Goal: Navigation & Orientation: Find specific page/section

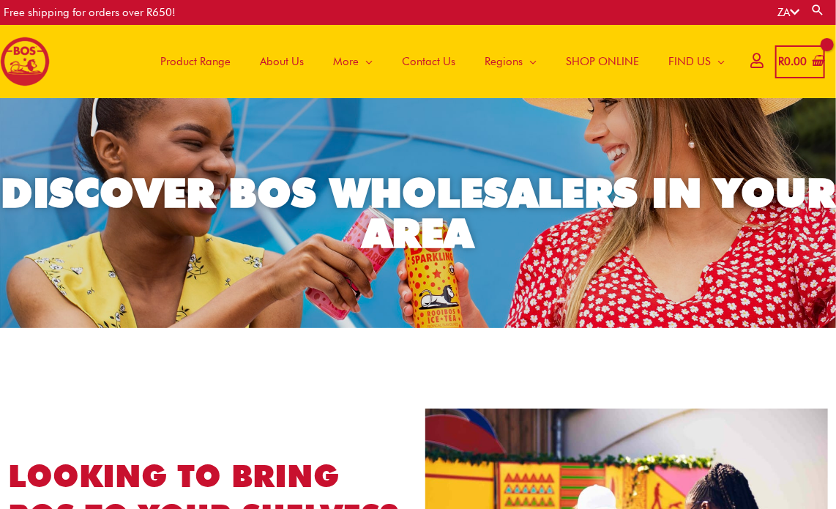
click at [198, 59] on span "Product Range" at bounding box center [195, 62] width 70 height 44
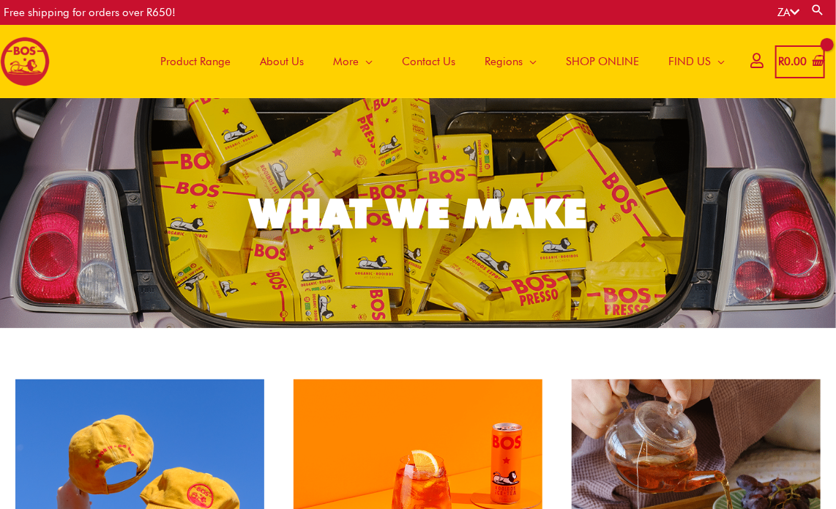
click at [280, 55] on span "About Us" at bounding box center [282, 62] width 44 height 44
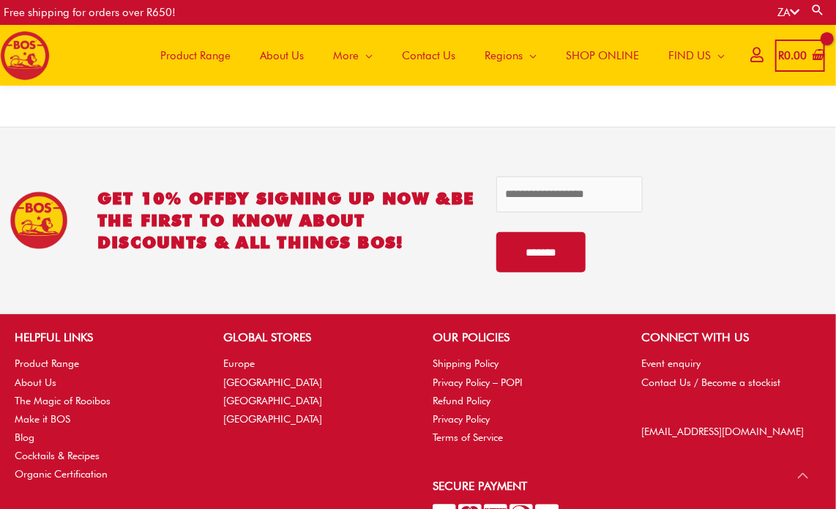
scroll to position [2189, 0]
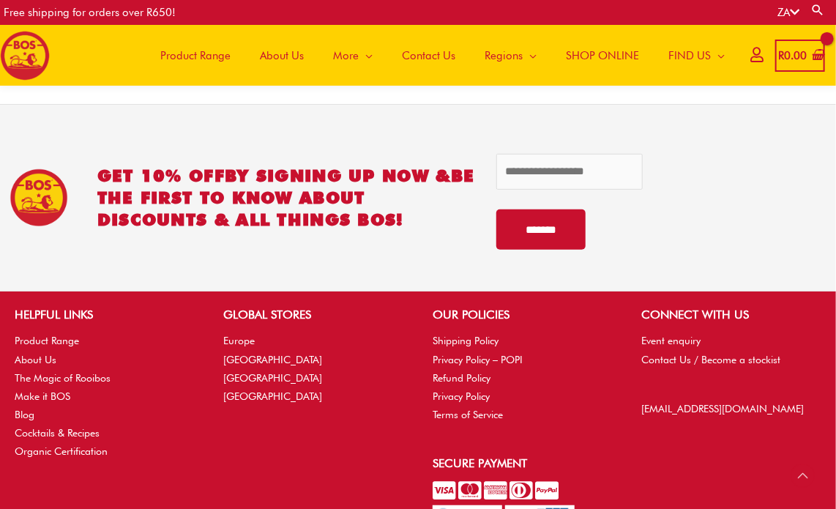
click at [627, 51] on span "SHOP ONLINE" at bounding box center [602, 56] width 73 height 44
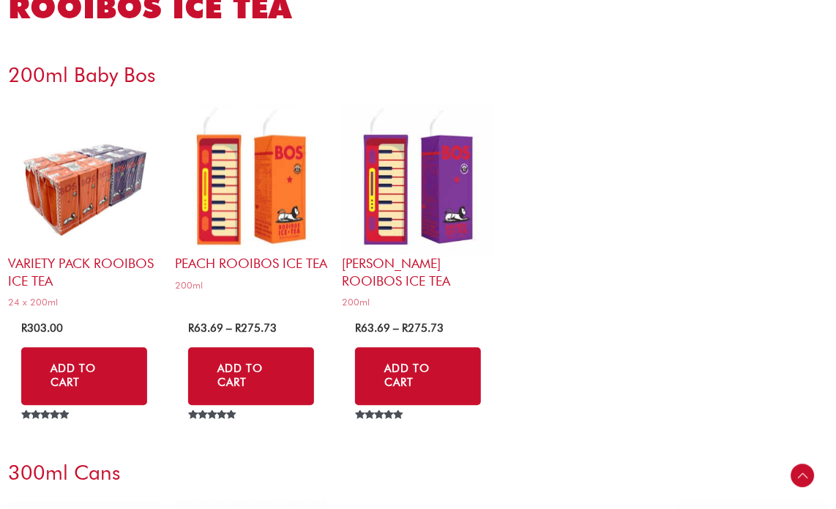
scroll to position [3369, 0]
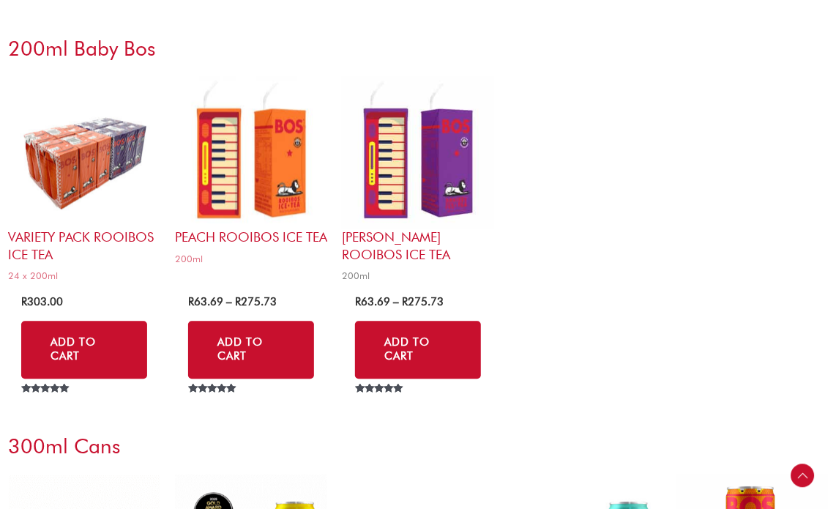
click at [463, 234] on h2 "Berry Rooibos Ice Tea" at bounding box center [418, 245] width 152 height 34
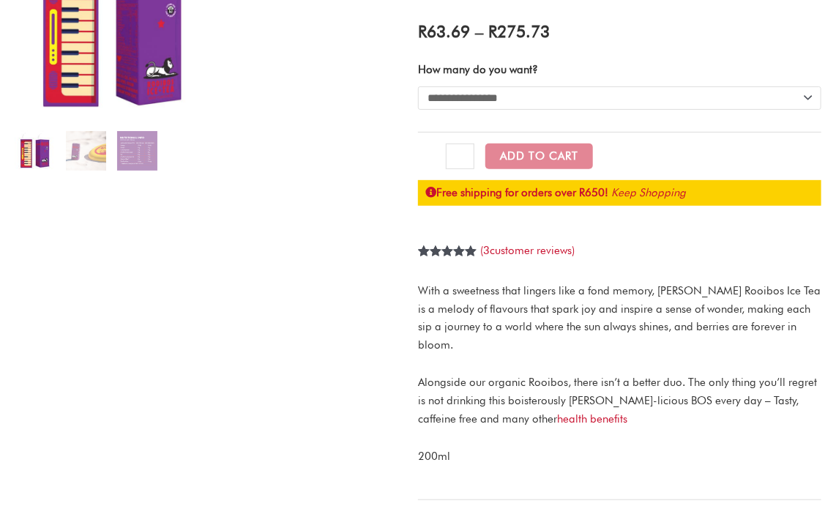
scroll to position [146, 0]
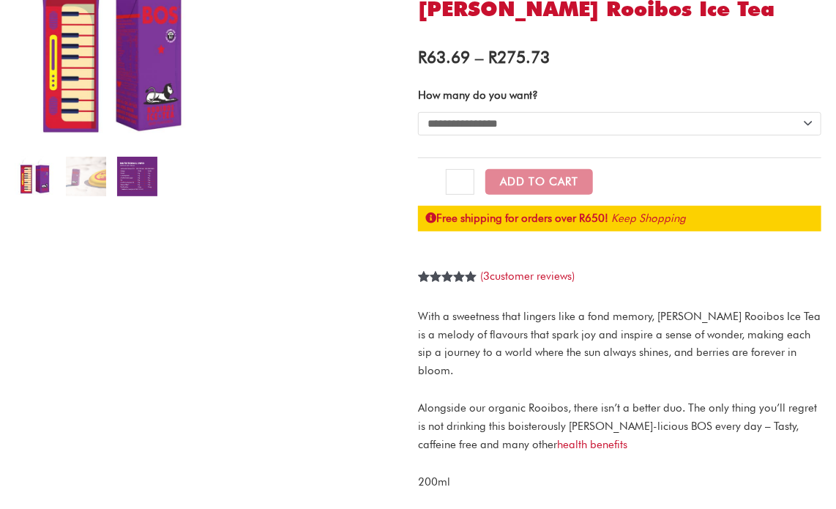
click at [144, 172] on img at bounding box center [137, 177] width 40 height 40
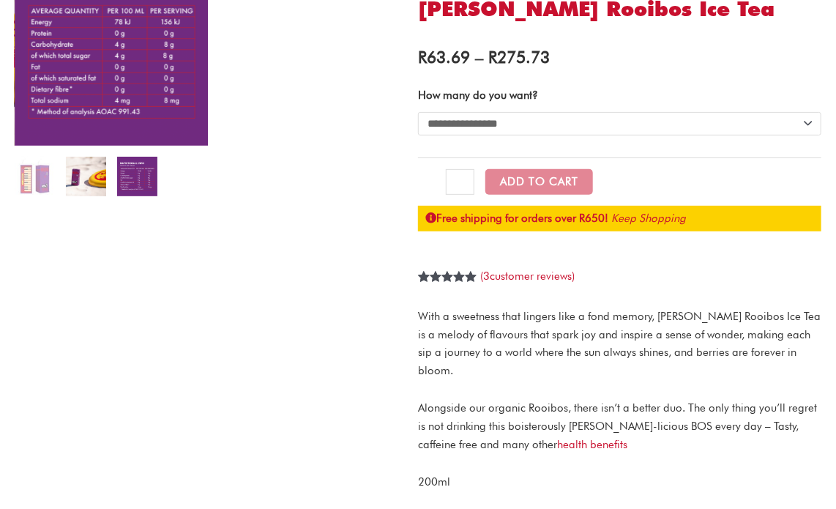
click at [89, 173] on img at bounding box center [86, 177] width 40 height 40
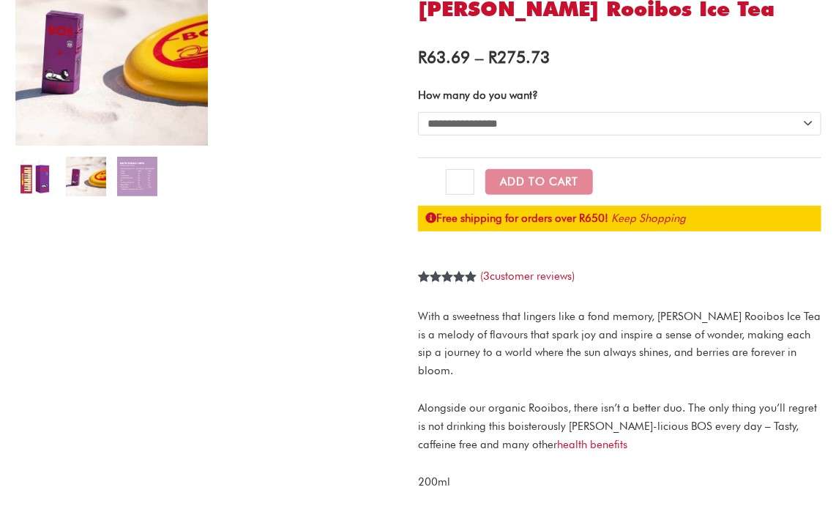
click at [35, 174] on img at bounding box center [35, 177] width 40 height 40
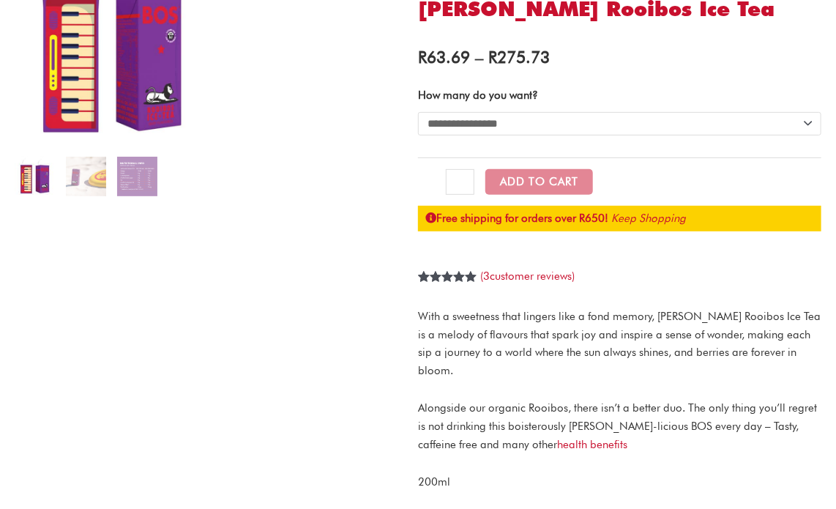
click at [28, 174] on img at bounding box center [35, 177] width 40 height 40
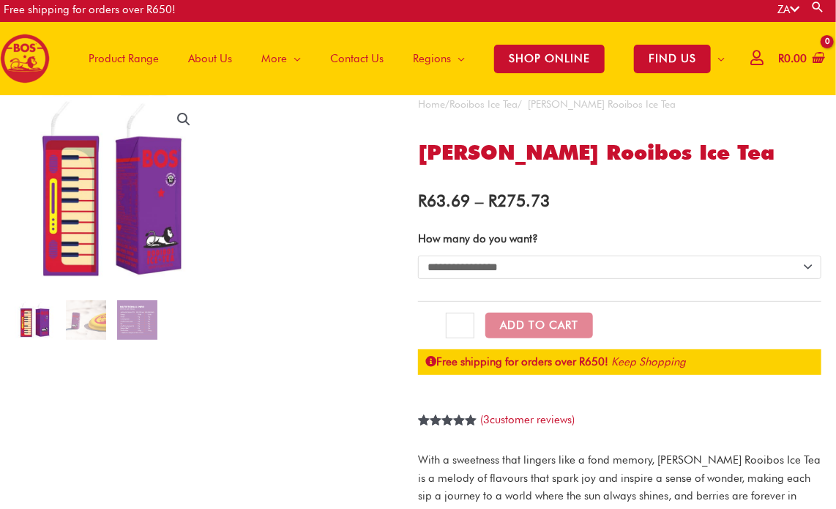
scroll to position [0, 0]
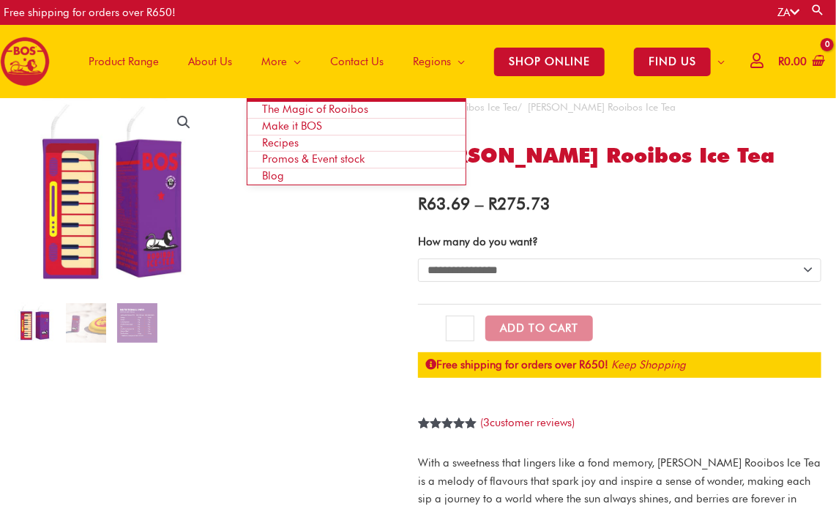
click at [285, 125] on span "Make it BOS" at bounding box center [292, 125] width 60 height 13
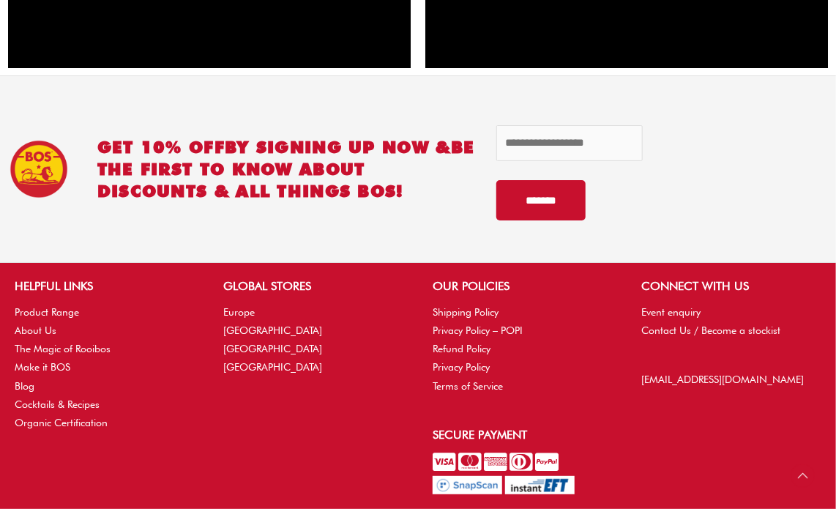
scroll to position [2112, 0]
